Goal: Navigation & Orientation: Find specific page/section

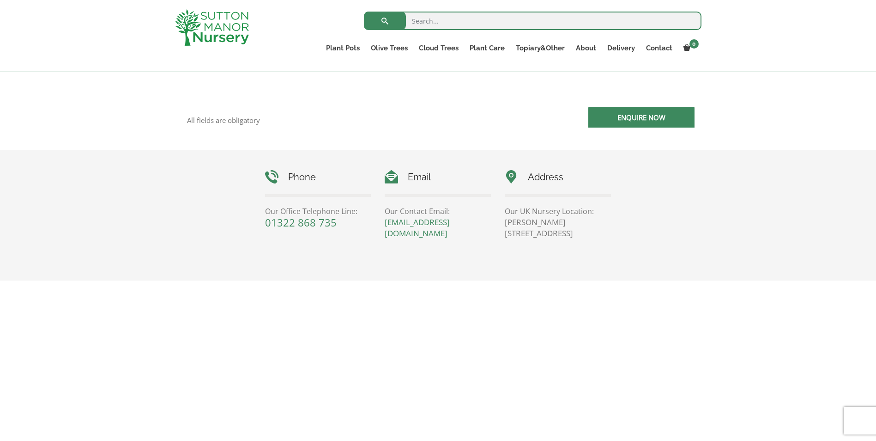
scroll to position [399, 0]
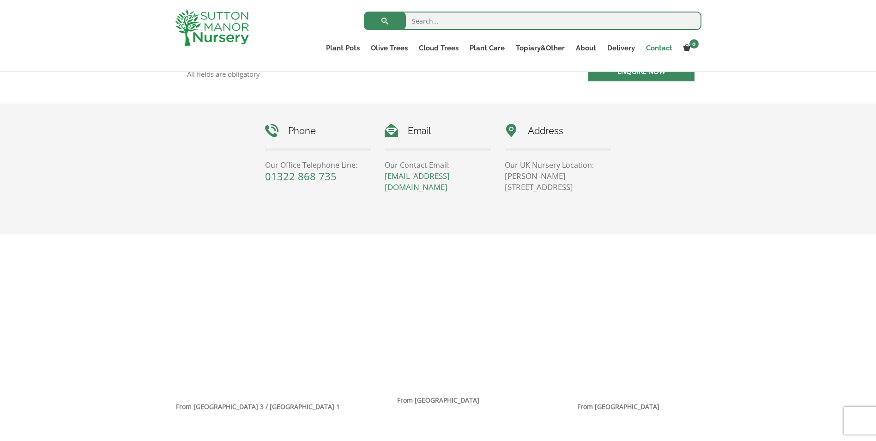
click at [669, 46] on link "Contact" at bounding box center [659, 48] width 37 height 13
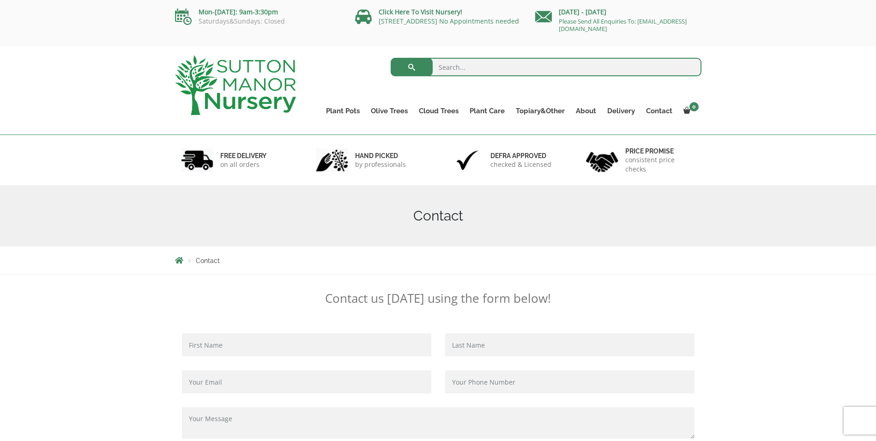
scroll to position [46, 0]
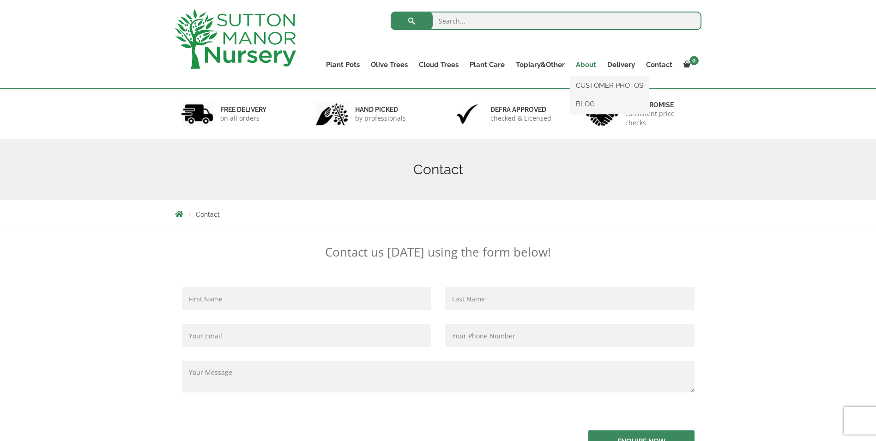
click at [588, 65] on link "About" at bounding box center [586, 64] width 31 height 13
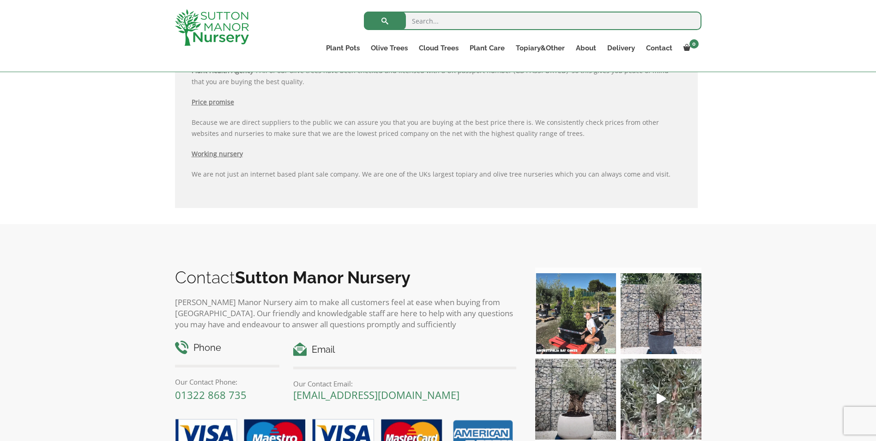
scroll to position [1092, 0]
